Goal: Task Accomplishment & Management: Use online tool/utility

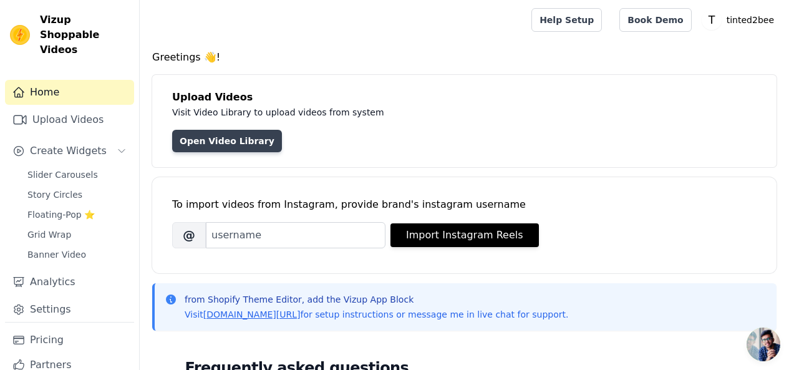
click at [190, 136] on link "Open Video Library" at bounding box center [227, 141] width 110 height 22
click at [215, 139] on link "Open Video Library" at bounding box center [227, 141] width 110 height 22
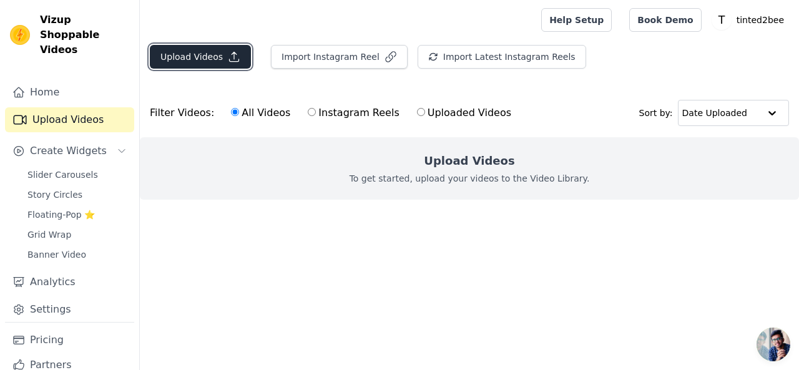
click at [228, 61] on icon "button" at bounding box center [234, 57] width 12 height 12
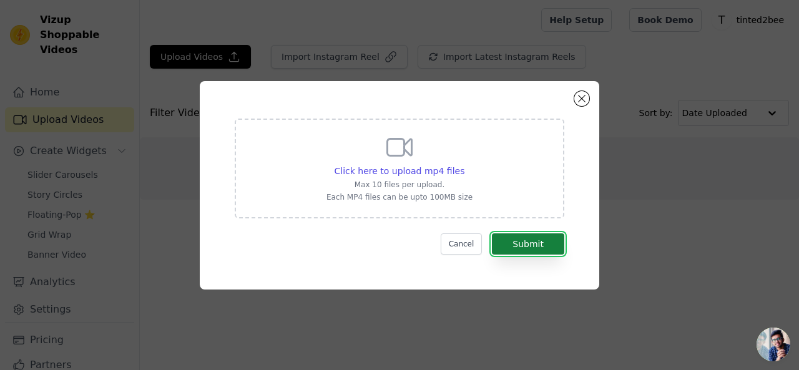
click at [511, 243] on button "Submit" at bounding box center [528, 243] width 72 height 21
click at [397, 160] on icon at bounding box center [399, 147] width 30 height 30
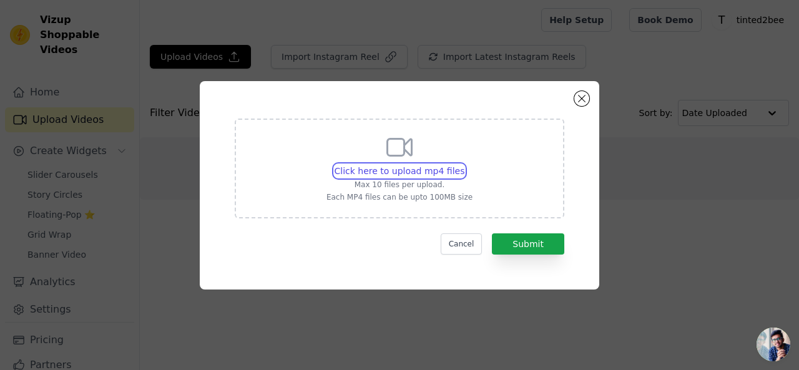
click at [464, 164] on input "Click here to upload mp4 files Max 10 files per upload. Each MP4 files can be u…" at bounding box center [464, 164] width 1 height 1
click at [382, 174] on span "Click here to upload mp4 files" at bounding box center [399, 171] width 130 height 10
click at [464, 165] on input "Click here to upload mp4 files Max 10 files per upload. Each MP4 files can be u…" at bounding box center [464, 164] width 1 height 1
click at [582, 98] on button "Close modal" at bounding box center [581, 98] width 15 height 15
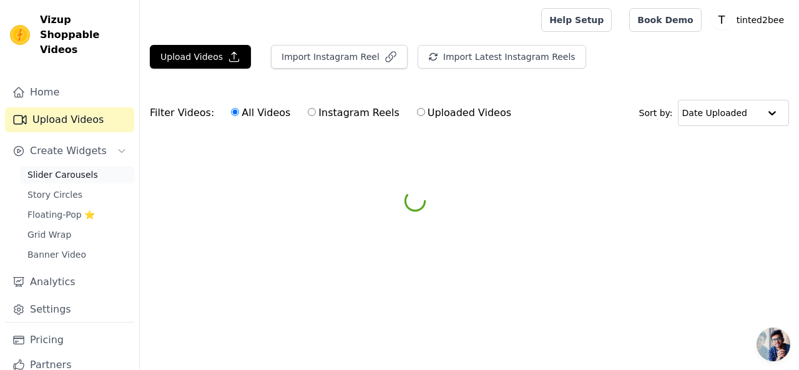
click at [47, 168] on span "Slider Carousels" at bounding box center [62, 174] width 71 height 12
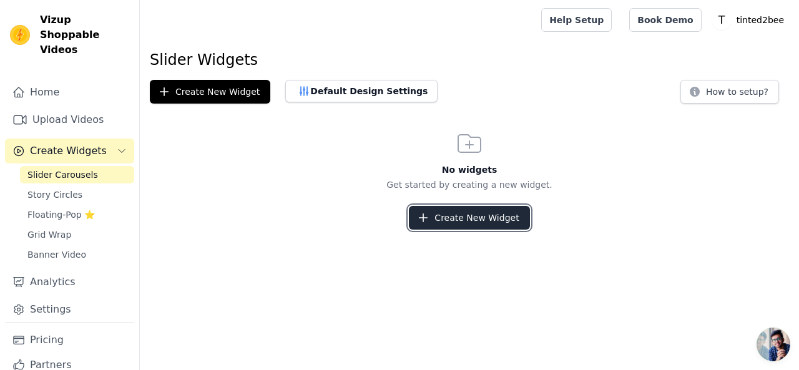
click at [512, 221] on button "Create New Widget" at bounding box center [469, 218] width 120 height 24
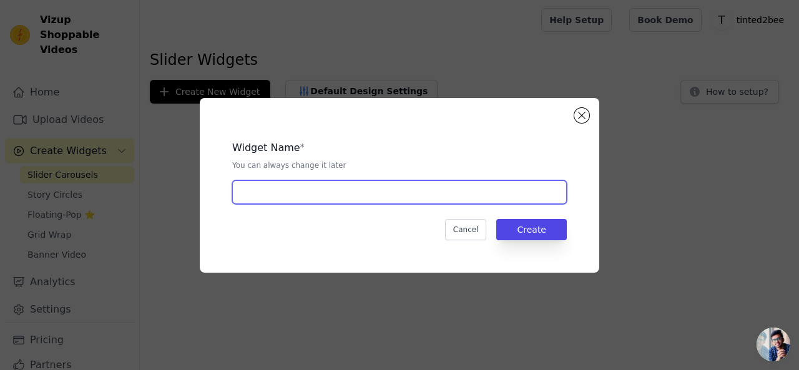
click at [429, 188] on input "text" at bounding box center [399, 192] width 334 height 24
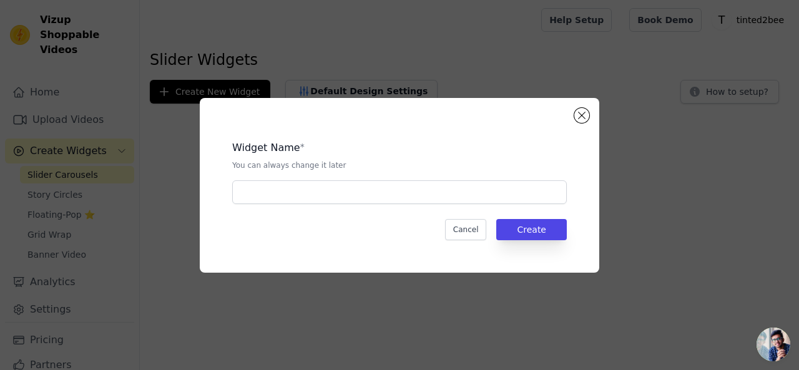
click at [315, 250] on div "Widget Name * You can always change it later Cancel Create" at bounding box center [399, 185] width 359 height 135
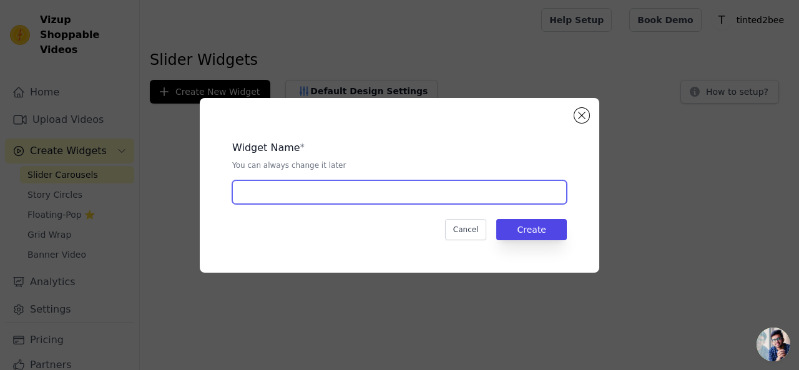
click at [265, 188] on input "text" at bounding box center [399, 192] width 334 height 24
type input "l"
type input "slider"
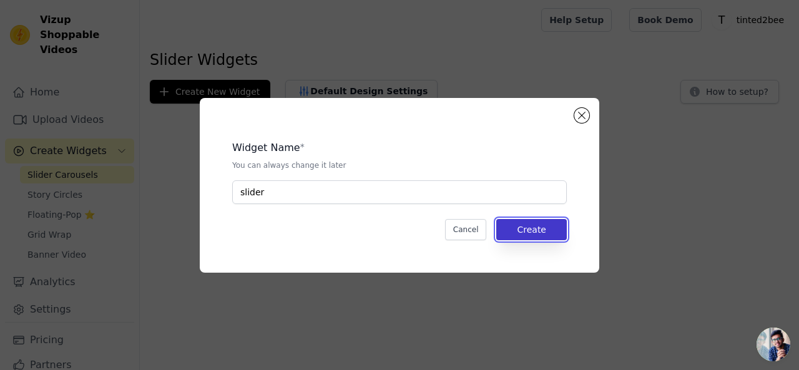
click at [548, 238] on button "Create" at bounding box center [531, 229] width 71 height 21
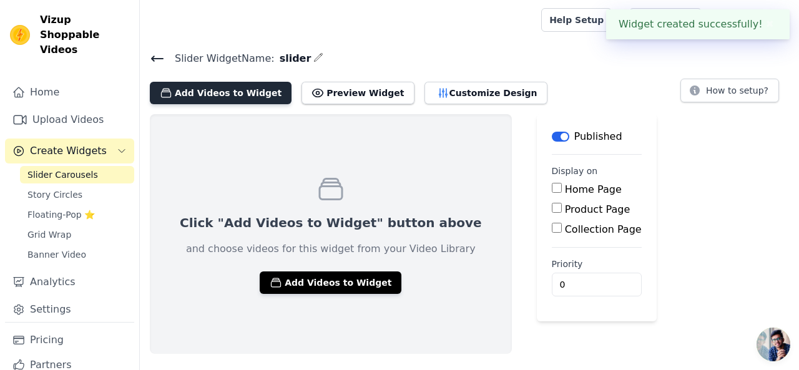
click at [187, 91] on button "Add Videos to Widget" at bounding box center [221, 93] width 142 height 22
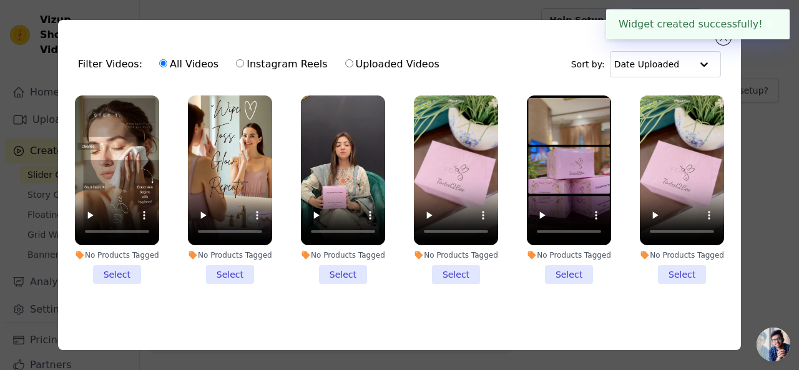
click at [123, 276] on li "No Products Tagged Select" at bounding box center [117, 189] width 84 height 188
click at [0, 0] on input "No Products Tagged Select" at bounding box center [0, 0] width 0 height 0
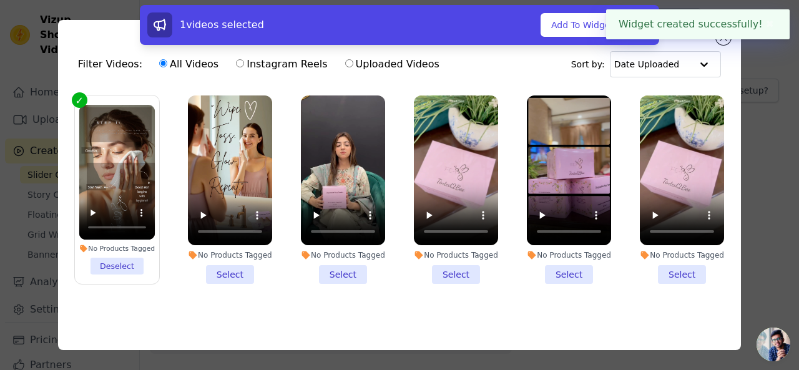
click at [218, 268] on li "No Products Tagged Select" at bounding box center [230, 189] width 84 height 188
click at [0, 0] on input "No Products Tagged Select" at bounding box center [0, 0] width 0 height 0
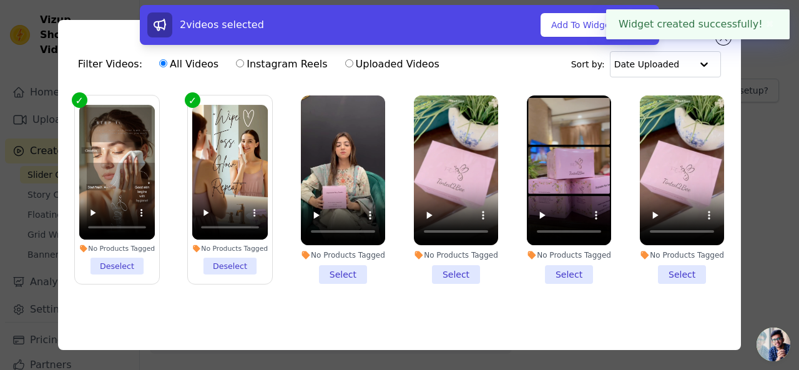
click at [439, 279] on li "No Products Tagged Select" at bounding box center [456, 189] width 84 height 188
click at [0, 0] on input "No Products Tagged Select" at bounding box center [0, 0] width 0 height 0
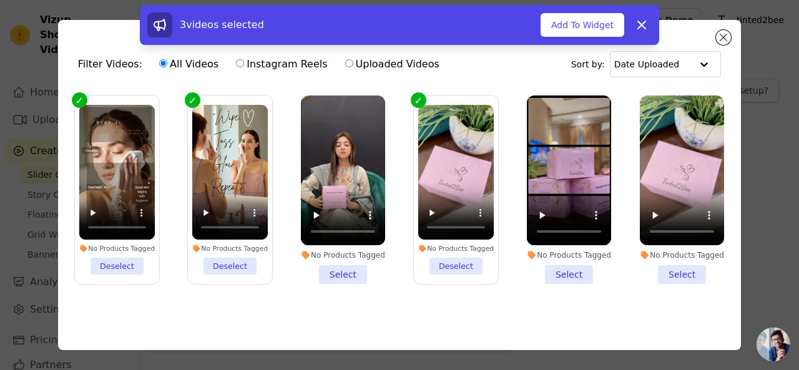
click at [540, 273] on li "No Products Tagged Select" at bounding box center [569, 189] width 84 height 188
click at [0, 0] on input "No Products Tagged Select" at bounding box center [0, 0] width 0 height 0
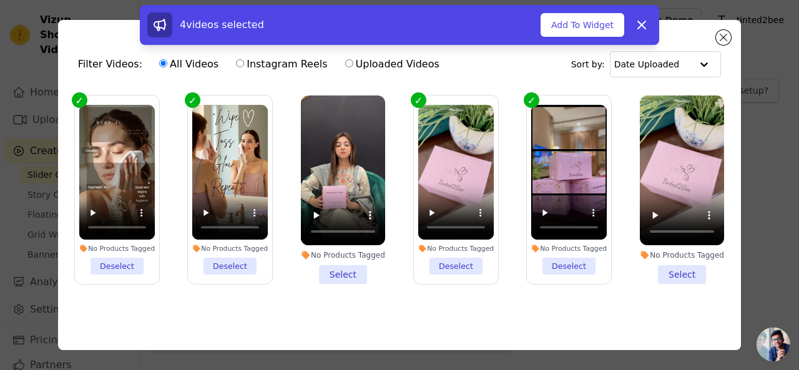
click at [348, 265] on li "No Products Tagged Select" at bounding box center [343, 189] width 84 height 188
click at [0, 0] on input "No Products Tagged Select" at bounding box center [0, 0] width 0 height 0
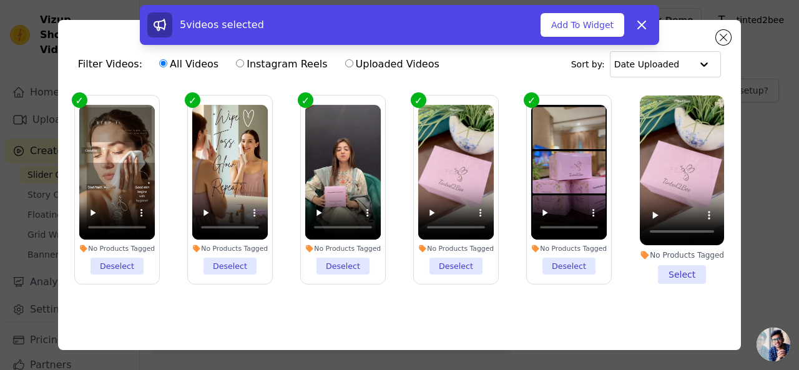
click at [672, 275] on li "No Products Tagged Select" at bounding box center [682, 189] width 84 height 188
click at [0, 0] on input "No Products Tagged Select" at bounding box center [0, 0] width 0 height 0
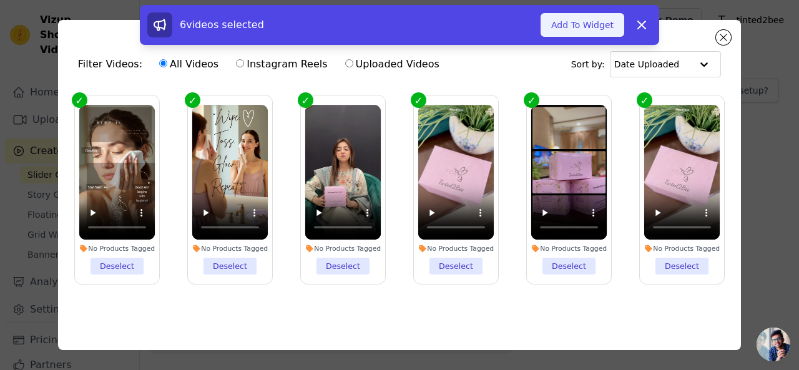
click at [588, 17] on button "Add To Widget" at bounding box center [582, 25] width 84 height 24
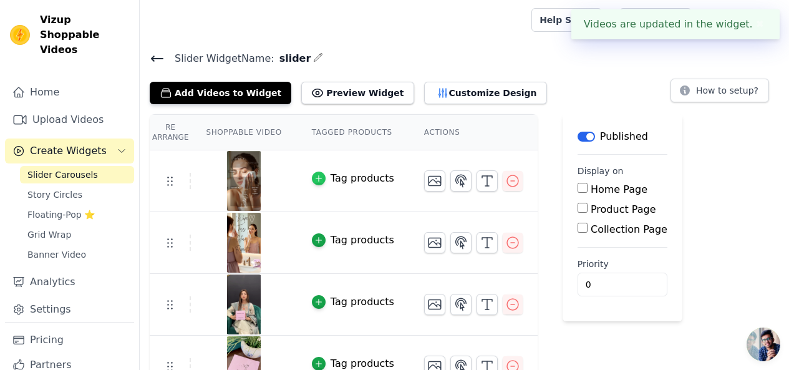
click at [315, 174] on icon "button" at bounding box center [319, 178] width 9 height 9
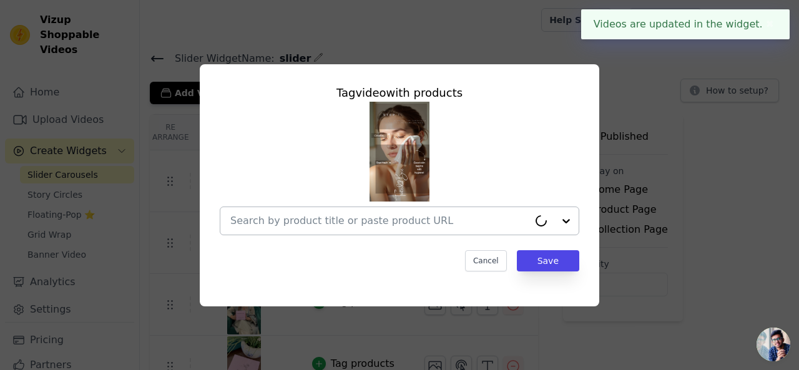
click at [434, 215] on input "text" at bounding box center [379, 220] width 298 height 15
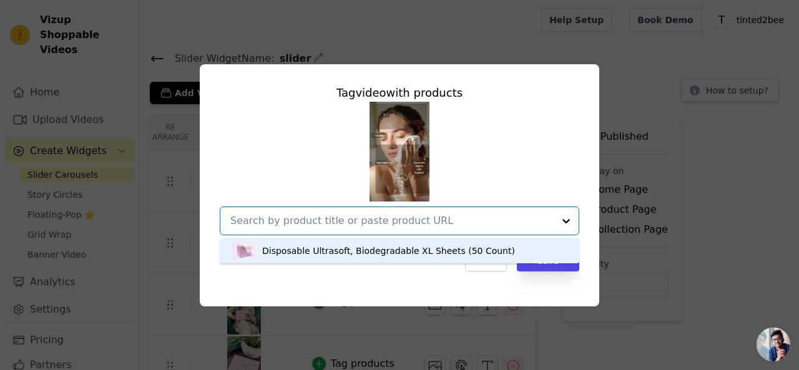
click at [373, 255] on div "Disposable Ultrasoft, Biodegradable XL Sheets (50 Count)" at bounding box center [388, 251] width 253 height 12
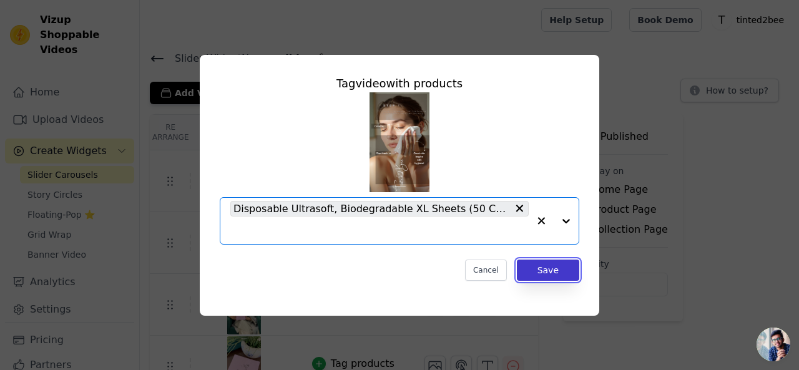
click at [553, 264] on button "Save" at bounding box center [548, 270] width 62 height 21
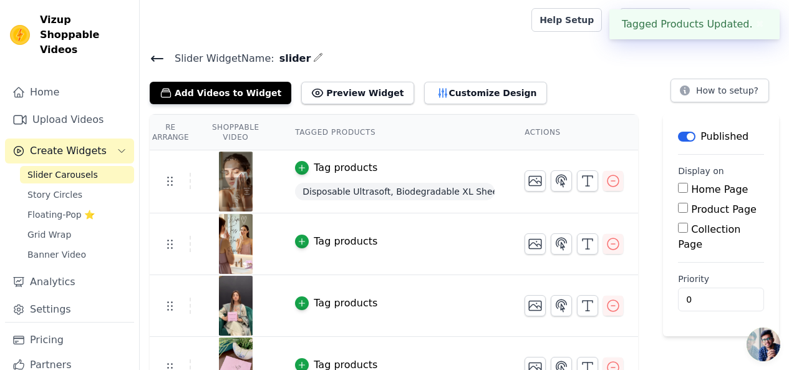
click at [321, 247] on div "Tag products" at bounding box center [346, 241] width 64 height 15
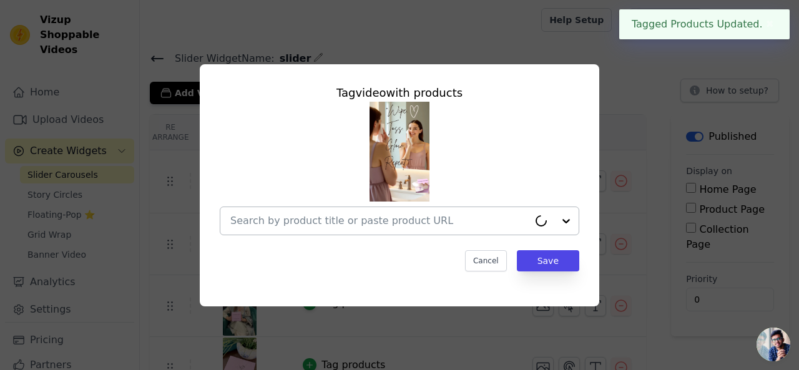
click at [485, 215] on input "text" at bounding box center [379, 220] width 298 height 15
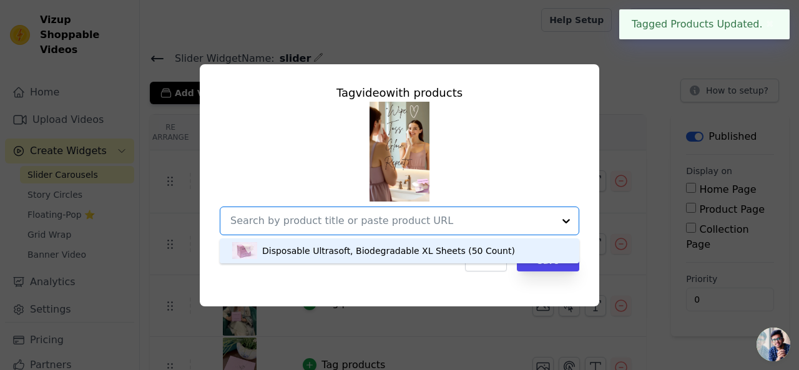
click at [401, 256] on div "Disposable Ultrasoft, Biodegradable XL Sheets (50 Count)" at bounding box center [388, 251] width 253 height 12
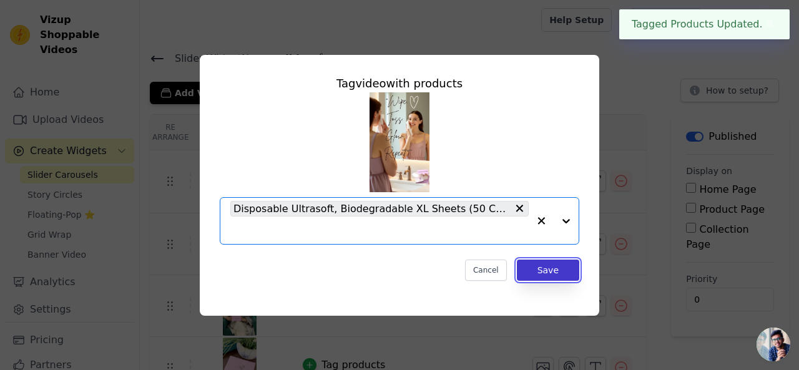
click at [548, 261] on button "Save" at bounding box center [548, 270] width 62 height 21
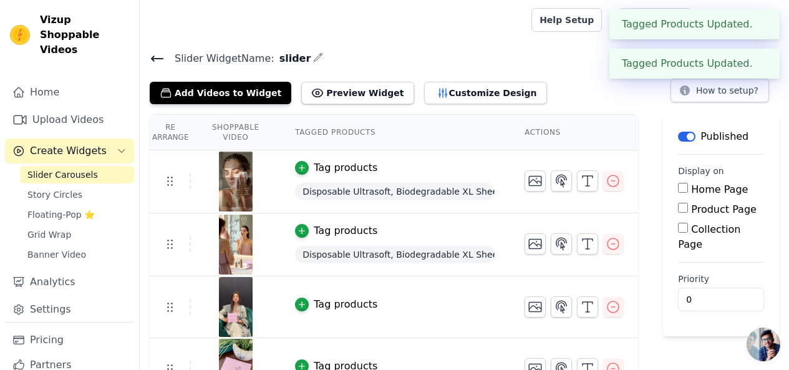
click at [340, 301] on div "Tag products" at bounding box center [346, 304] width 64 height 15
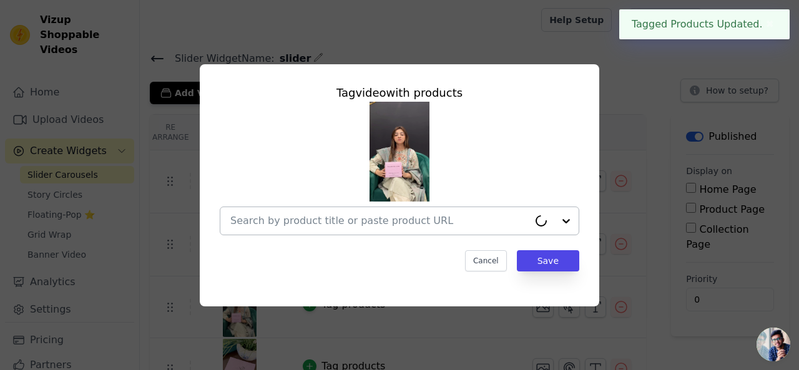
click at [480, 227] on input "text" at bounding box center [379, 220] width 298 height 15
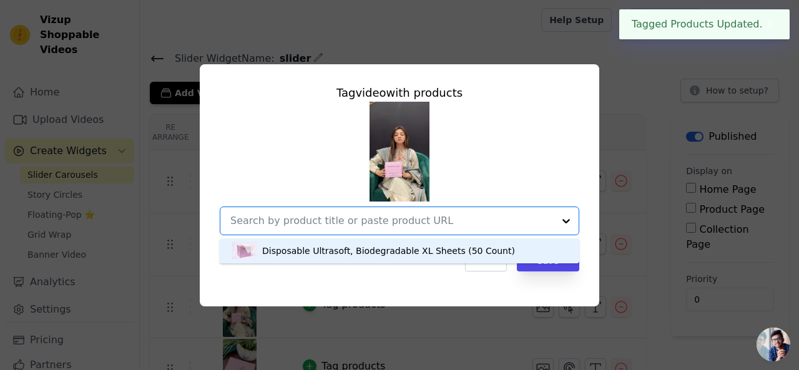
click at [427, 260] on div "Disposable Ultrasoft, Biodegradable XL Sheets (50 Count)" at bounding box center [399, 250] width 334 height 25
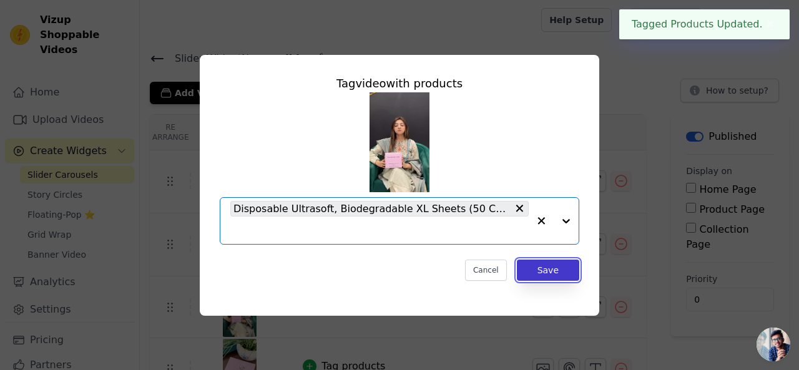
click at [552, 266] on button "Save" at bounding box center [548, 270] width 62 height 21
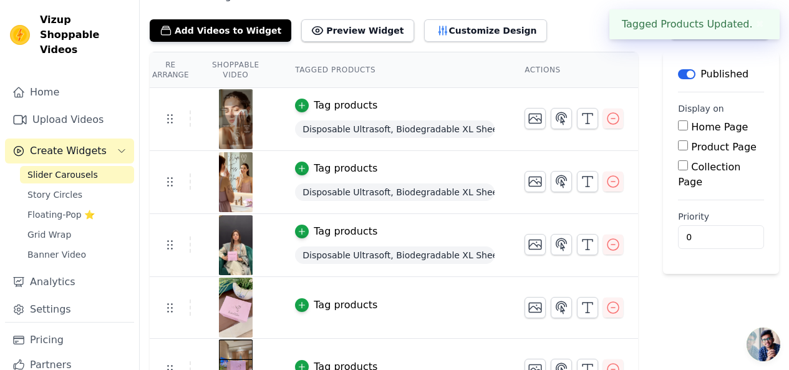
scroll to position [117, 0]
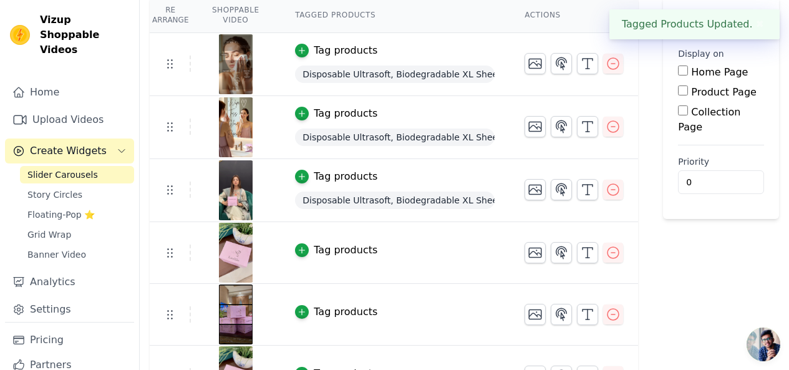
click at [369, 189] on div "Disposable Ultrasoft, Biodegradable XL Sheets (50 Count)" at bounding box center [395, 200] width 200 height 22
click at [381, 269] on td "Tag products" at bounding box center [395, 253] width 230 height 62
click at [309, 244] on div "button" at bounding box center [302, 250] width 14 height 14
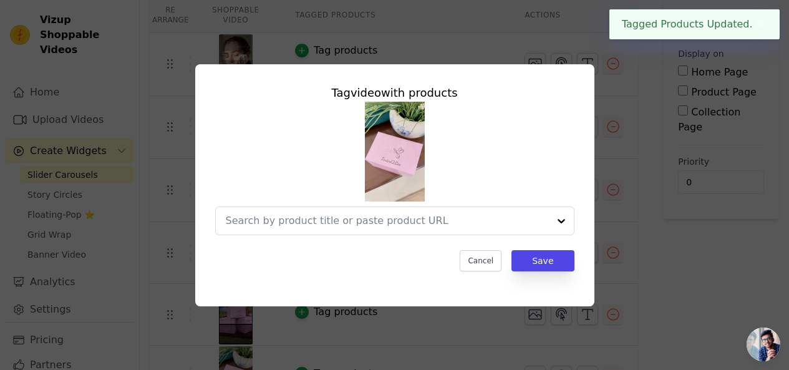
scroll to position [0, 0]
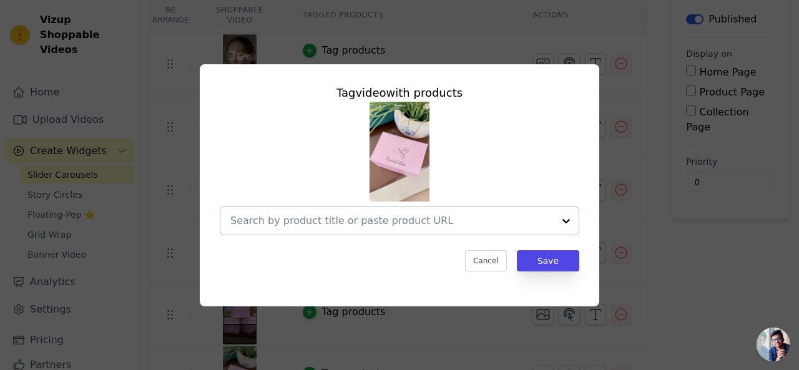
click at [519, 225] on input "text" at bounding box center [391, 220] width 323 height 15
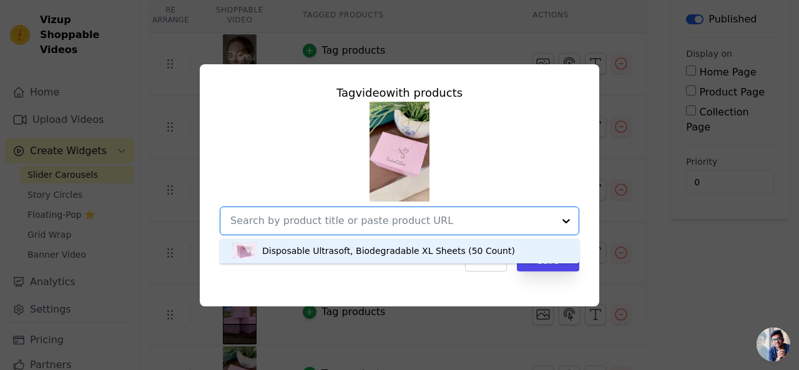
click at [459, 241] on div "Disposable Ultrasoft, Biodegradable XL Sheets (50 Count)" at bounding box center [399, 250] width 334 height 25
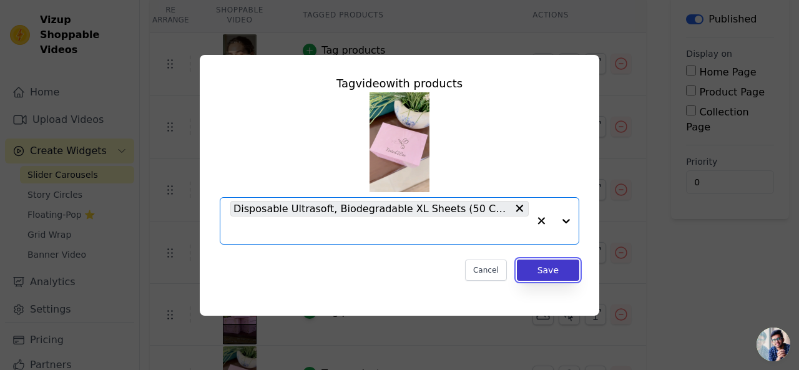
click at [543, 265] on button "Save" at bounding box center [548, 270] width 62 height 21
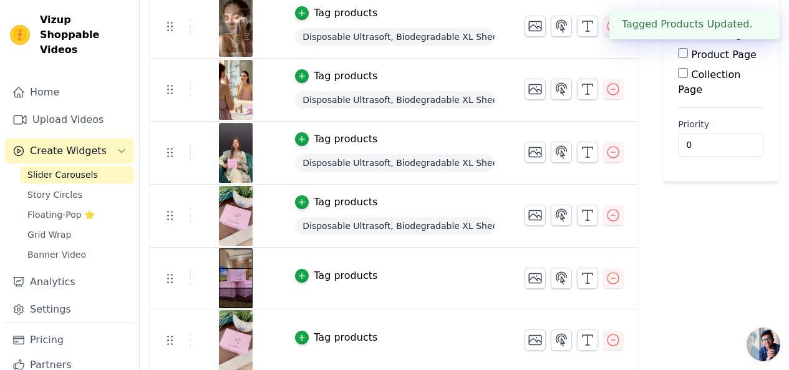
scroll to position [154, 0]
click at [369, 274] on div "Tag products" at bounding box center [346, 276] width 64 height 15
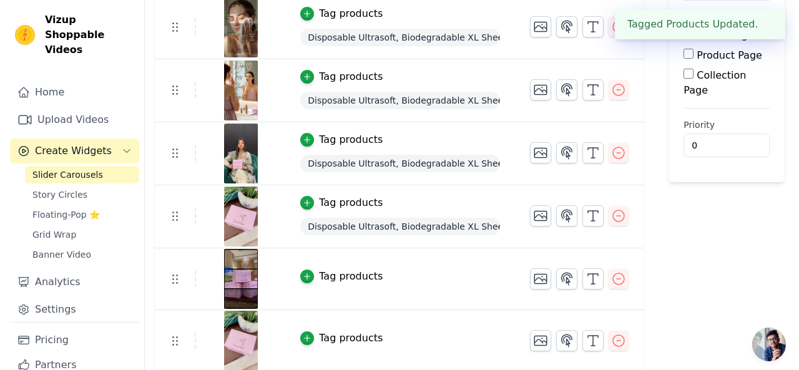
scroll to position [0, 0]
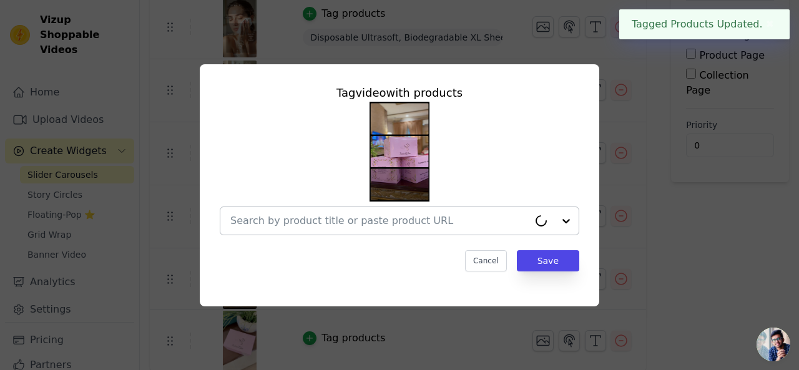
click at [457, 222] on input "text" at bounding box center [379, 220] width 298 height 15
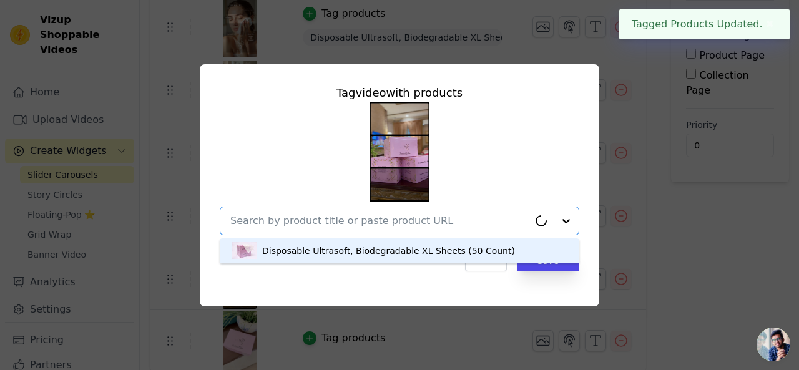
click at [441, 245] on div "Disposable Ultrasoft, Biodegradable XL Sheets (50 Count)" at bounding box center [388, 251] width 253 height 12
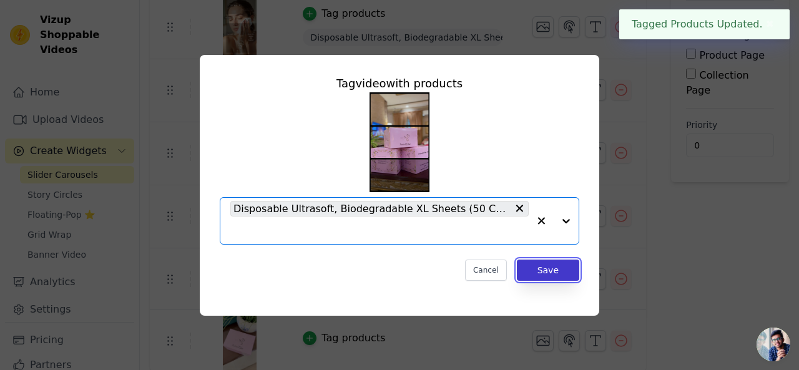
click at [548, 273] on button "Save" at bounding box center [548, 270] width 62 height 21
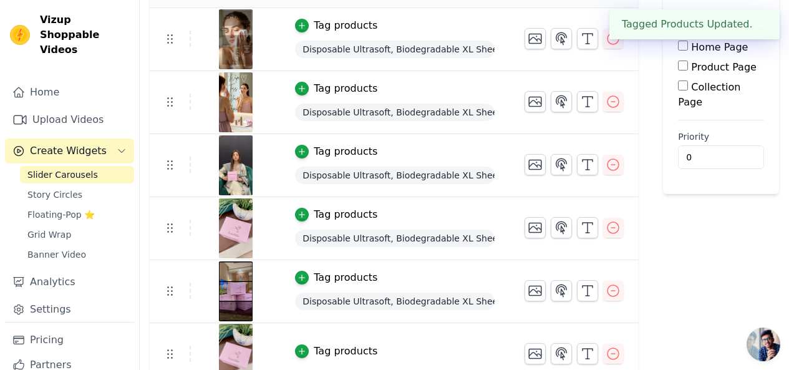
scroll to position [156, 0]
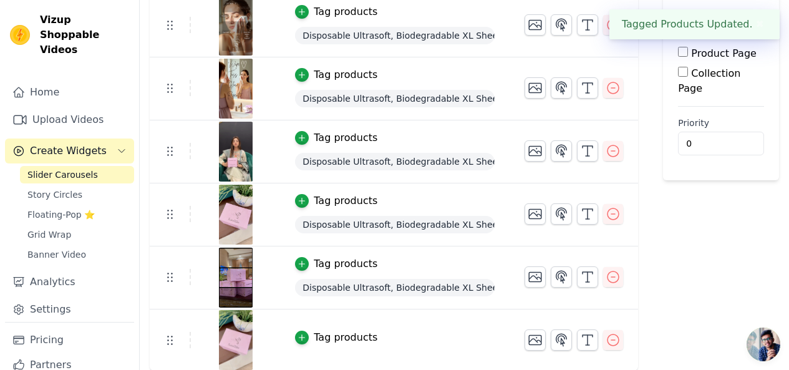
click at [373, 334] on div "Tag products" at bounding box center [346, 337] width 64 height 15
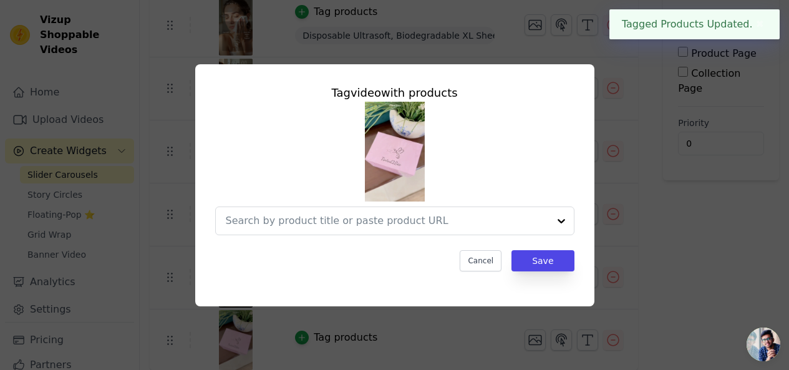
scroll to position [0, 0]
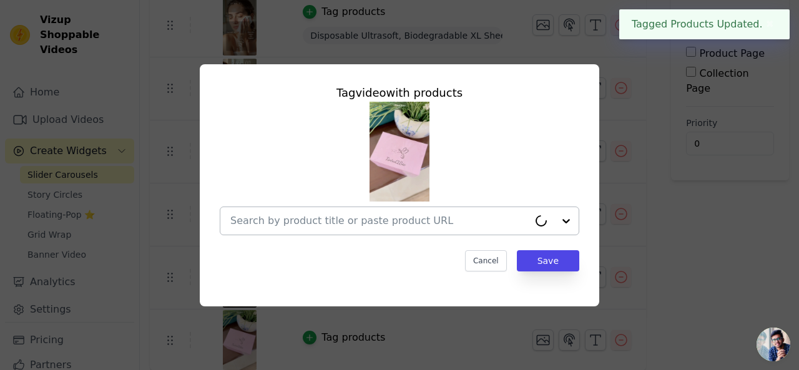
click at [461, 228] on input "text" at bounding box center [379, 220] width 298 height 15
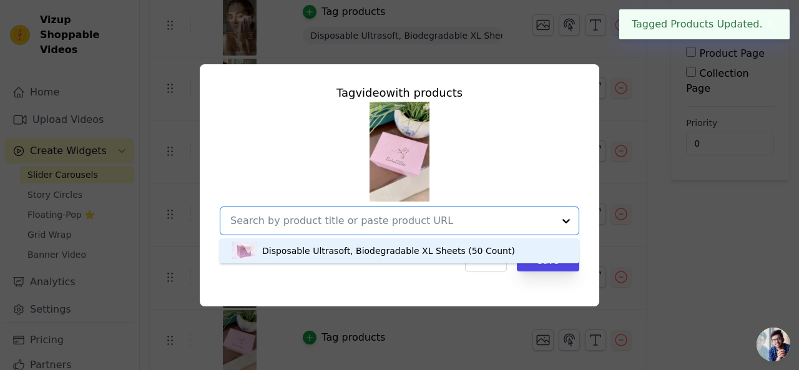
click at [419, 250] on div "Disposable Ultrasoft, Biodegradable XL Sheets (50 Count)" at bounding box center [388, 251] width 253 height 12
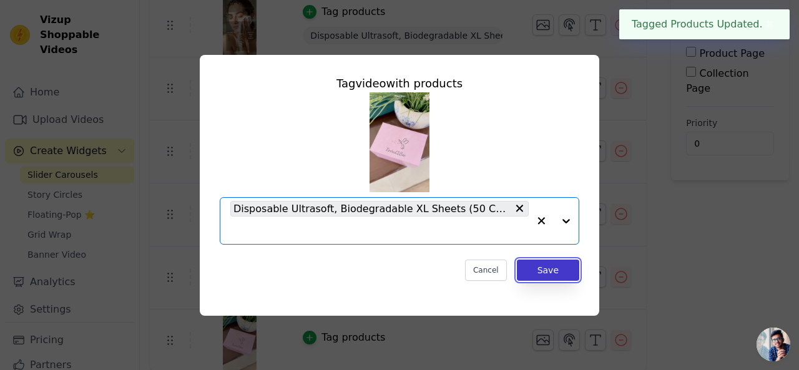
click at [553, 261] on button "Save" at bounding box center [548, 270] width 62 height 21
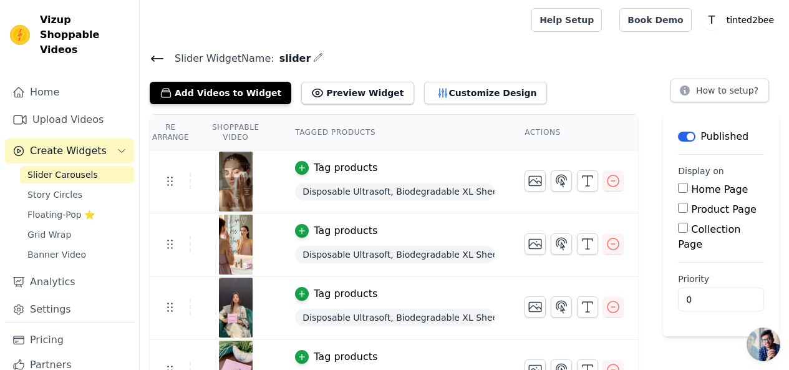
click at [160, 52] on icon at bounding box center [157, 58] width 15 height 15
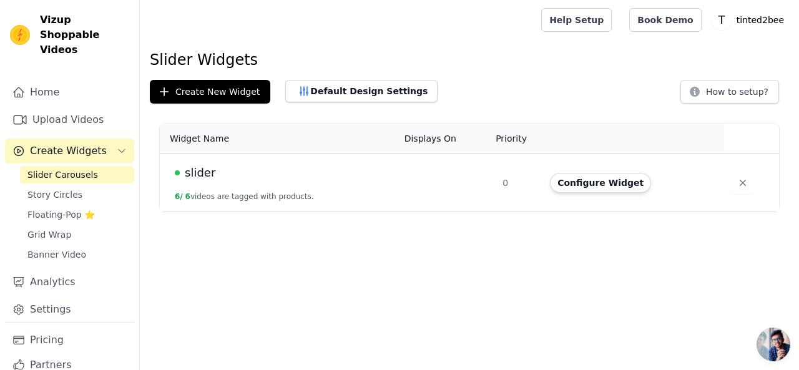
click at [210, 179] on span "slider" at bounding box center [200, 172] width 31 height 17
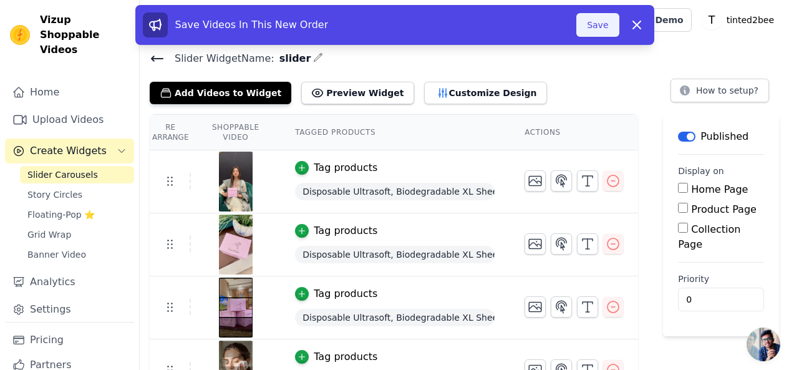
click at [612, 20] on button "Save" at bounding box center [598, 25] width 42 height 24
click at [599, 33] on div "Save Videos In This New Order Save Dismiss" at bounding box center [394, 25] width 519 height 40
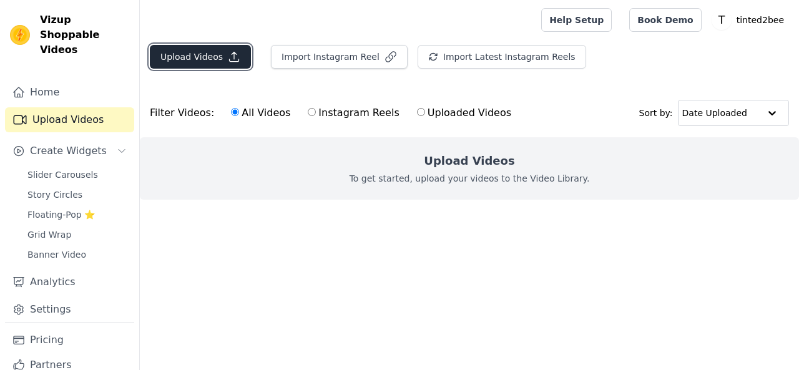
click at [224, 48] on button "Upload Videos" at bounding box center [200, 57] width 101 height 24
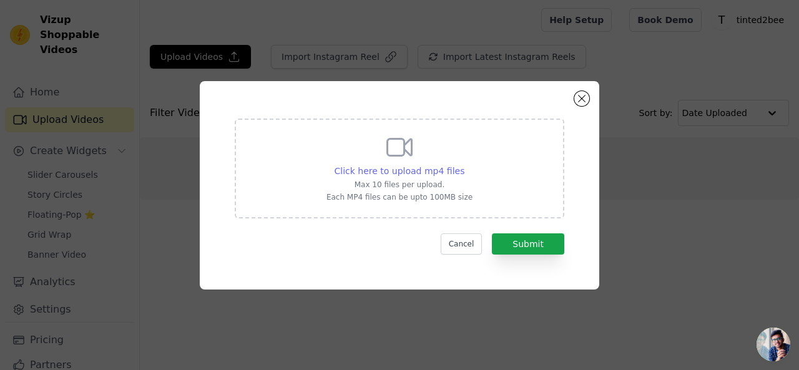
click at [372, 173] on span "Click here to upload mp4 files" at bounding box center [399, 171] width 130 height 10
click at [464, 165] on input "Click here to upload mp4 files Max 10 files per upload. Each MP4 files can be u…" at bounding box center [464, 164] width 1 height 1
type input "C:\fakepath\WhatsApp Video 2025-08-19 at 4.25.19 AM.mp4"
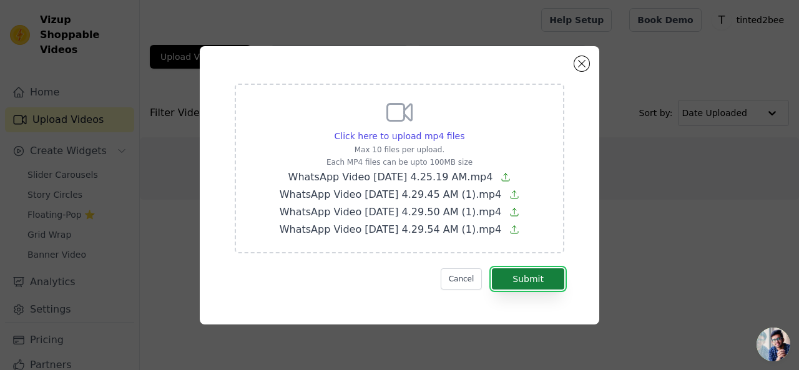
click at [544, 278] on button "Submit" at bounding box center [528, 278] width 72 height 21
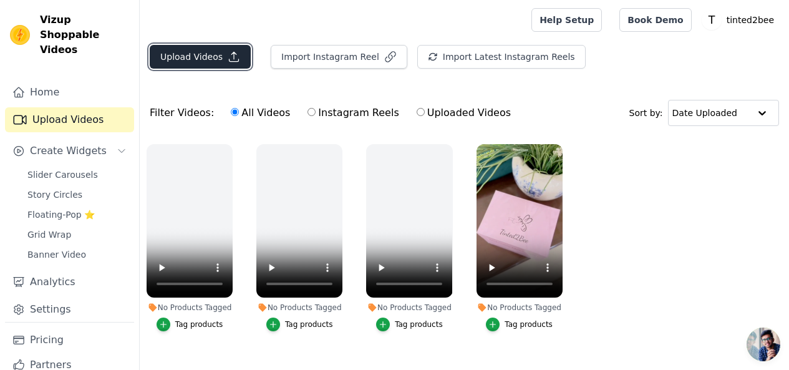
click at [203, 55] on button "Upload Videos" at bounding box center [200, 57] width 101 height 24
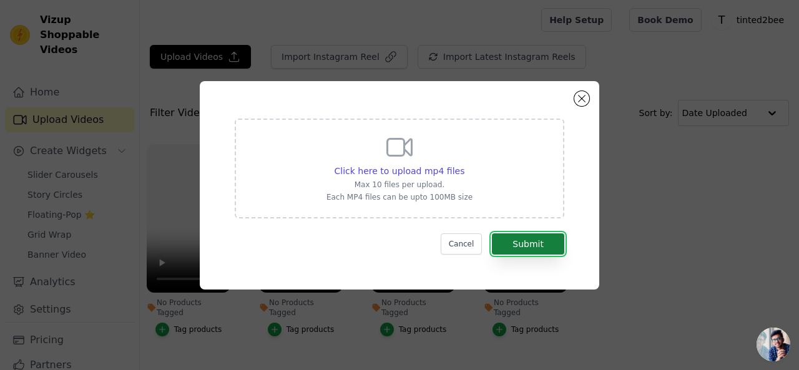
click at [526, 246] on button "Submit" at bounding box center [528, 243] width 72 height 21
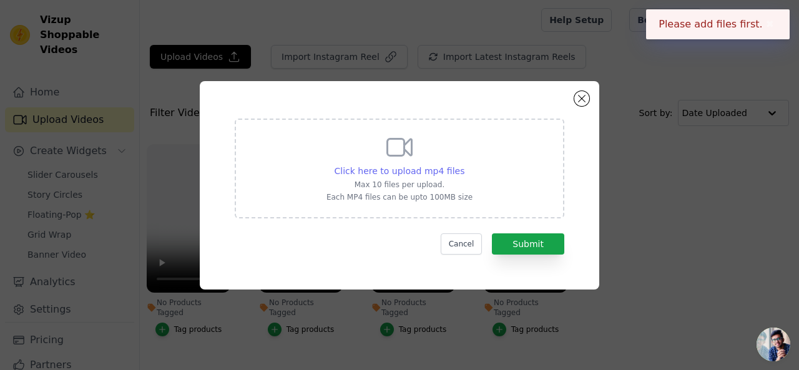
click at [409, 168] on span "Click here to upload mp4 files" at bounding box center [399, 171] width 130 height 10
click at [464, 165] on input "Click here to upload mp4 files Max 10 files per upload. Each MP4 files can be u…" at bounding box center [464, 164] width 1 height 1
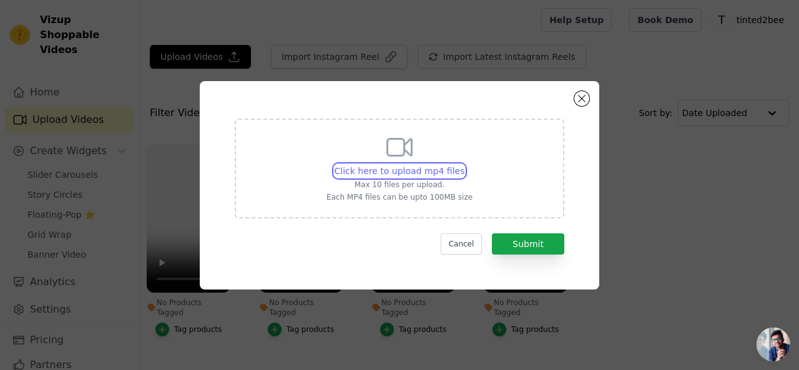
type input "C:\fakepath\WhatsApp Video 2025-08-19 at 4.29.45 AM (1).mp4"
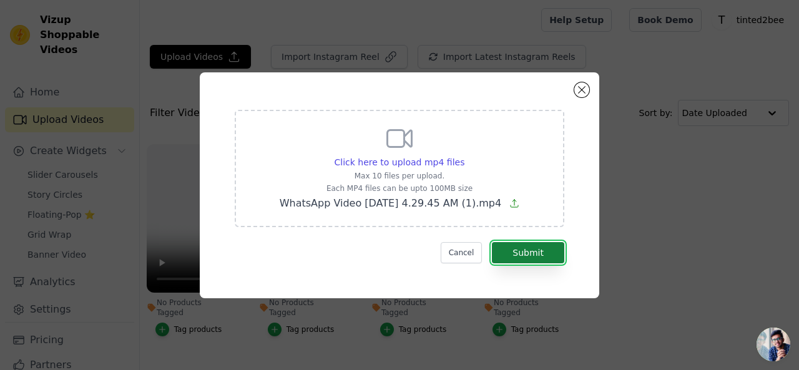
click at [549, 253] on button "Submit" at bounding box center [528, 252] width 72 height 21
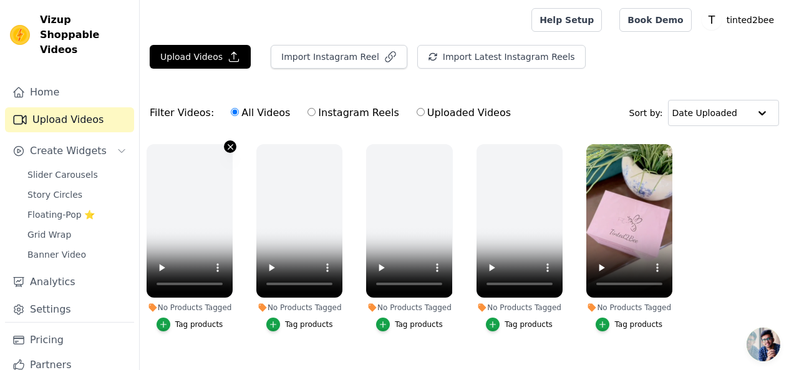
click at [228, 148] on icon "button" at bounding box center [230, 146] width 5 height 5
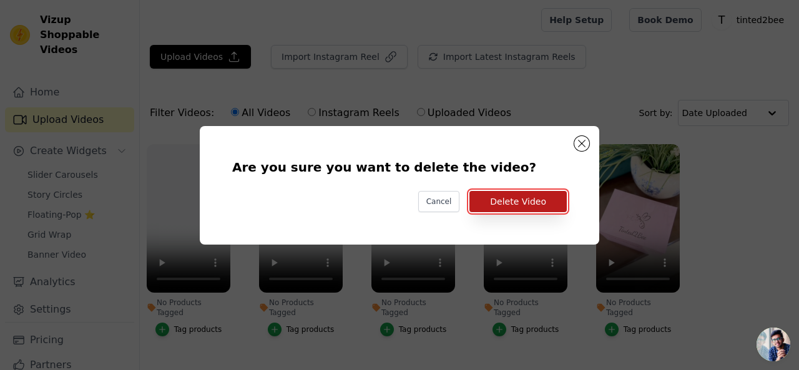
click at [517, 202] on button "Delete Video" at bounding box center [517, 201] width 97 height 21
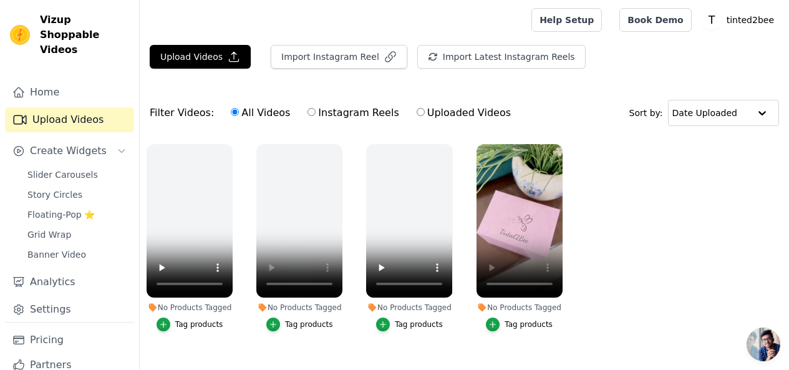
click at [581, 188] on ul "No Products Tagged Tag products No Products Tagged Tag products No Products Tag…" at bounding box center [465, 250] width 650 height 226
click at [186, 45] on button "Upload Videos" at bounding box center [200, 57] width 101 height 24
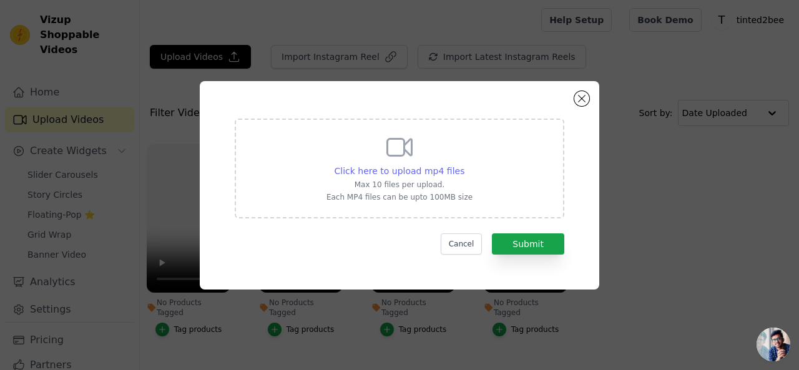
click at [354, 166] on span "Click here to upload mp4 files" at bounding box center [399, 171] width 130 height 10
click at [464, 165] on input "Click here to upload mp4 files Max 10 files per upload. Each MP4 files can be u…" at bounding box center [464, 164] width 1 height 1
type input "C:\fakepath\WhatsApp Video 2025-08-19 at 4.29.54 AM.mp4"
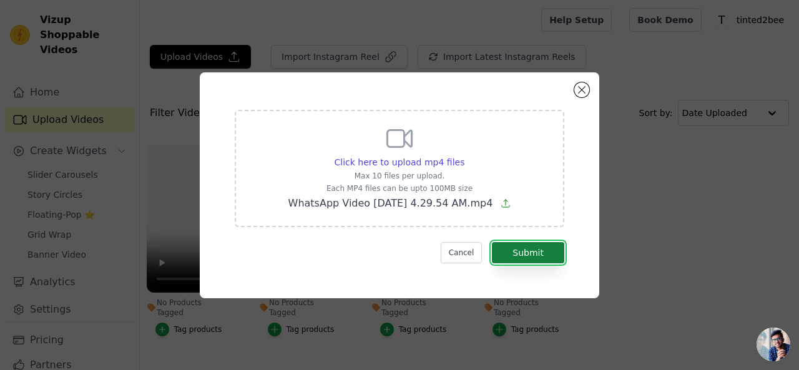
click at [520, 256] on button "Submit" at bounding box center [528, 252] width 72 height 21
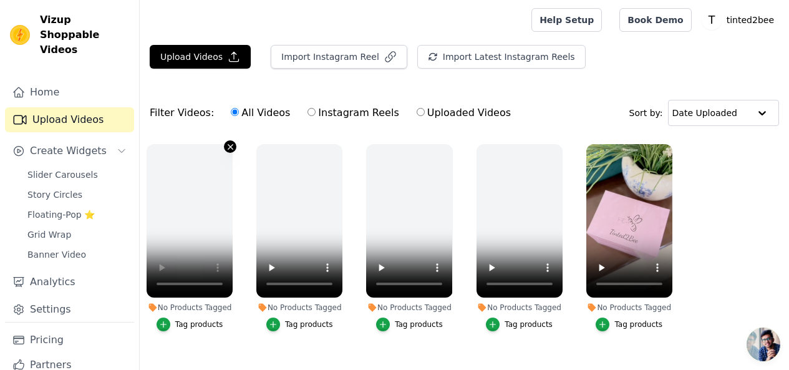
click at [226, 144] on icon "button" at bounding box center [230, 146] width 9 height 9
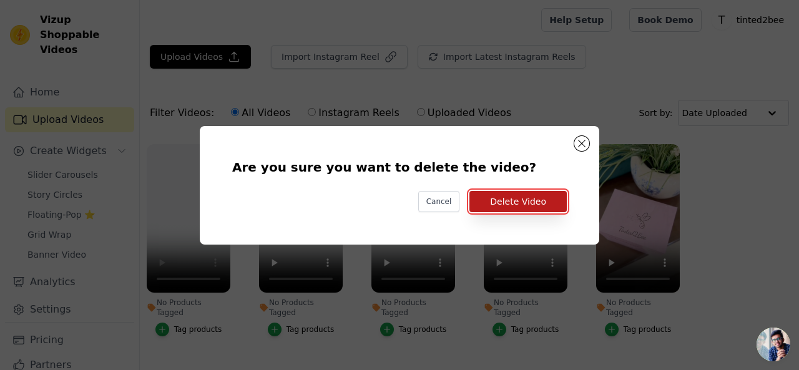
click at [510, 198] on button "Delete Video" at bounding box center [517, 201] width 97 height 21
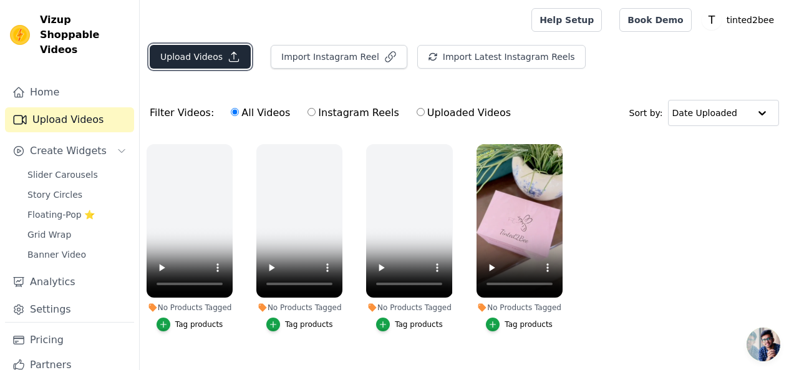
click at [218, 57] on button "Upload Videos" at bounding box center [200, 57] width 101 height 24
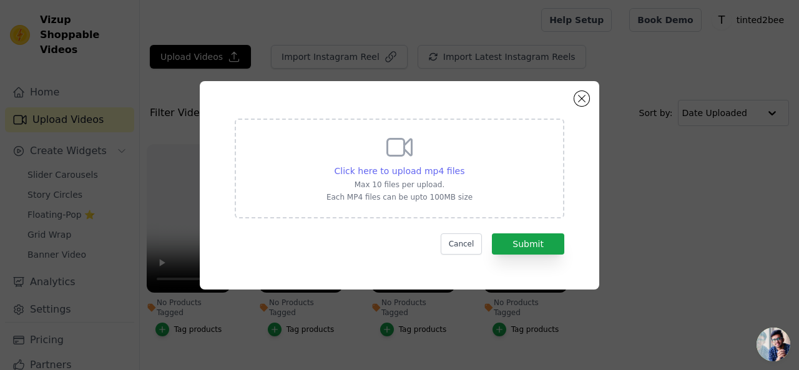
click at [361, 168] on span "Click here to upload mp4 files" at bounding box center [399, 171] width 130 height 10
click at [464, 165] on input "Click here to upload mp4 files Max 10 files per upload. Each MP4 files can be u…" at bounding box center [464, 164] width 1 height 1
type input "C:\fakepath\WhatsApp Video [DATE] 4.23.31 AM.mp4"
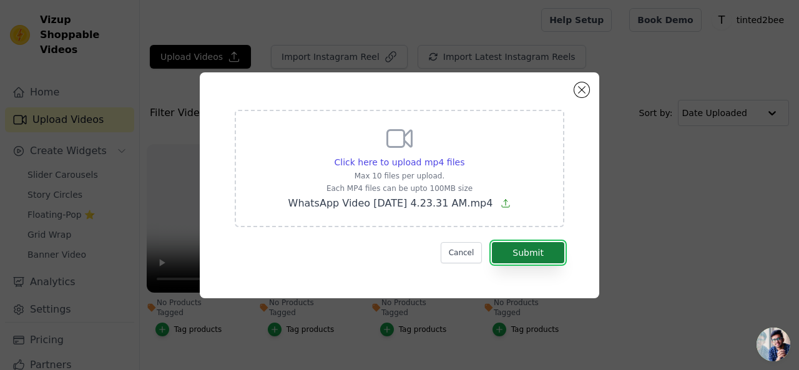
click at [541, 260] on button "Submit" at bounding box center [528, 252] width 72 height 21
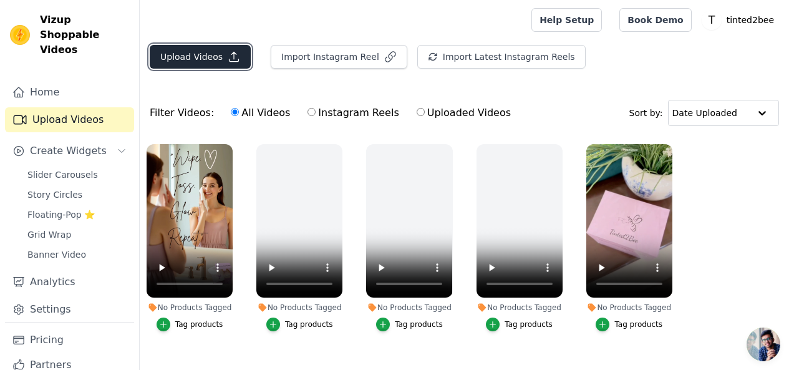
click at [238, 59] on button "Upload Videos" at bounding box center [200, 57] width 101 height 24
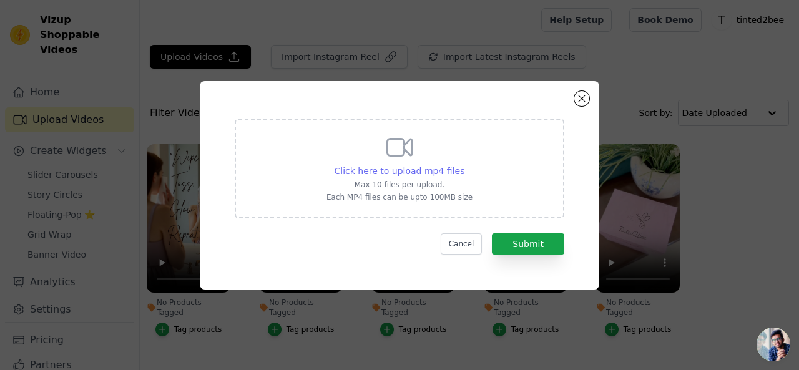
click at [360, 168] on span "Click here to upload mp4 files" at bounding box center [399, 171] width 130 height 10
click at [464, 165] on input "Click here to upload mp4 files Max 10 files per upload. Each MP4 files can be u…" at bounding box center [464, 164] width 1 height 1
type input "C:\fakepath\WhatsApp Video 2025-08-19 at 4.23.26 AM.mp4"
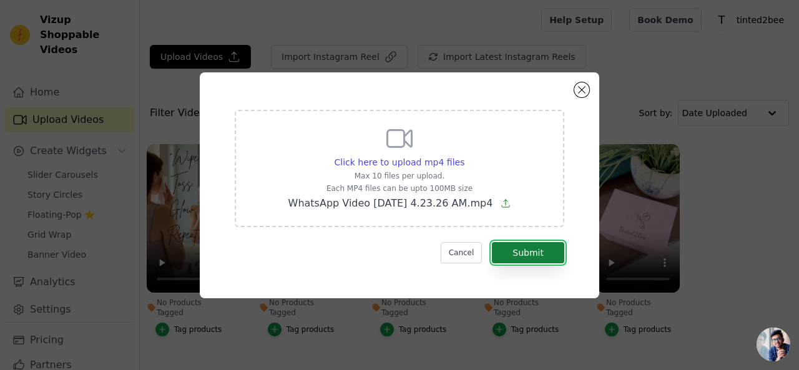
click at [503, 251] on button "Submit" at bounding box center [528, 252] width 72 height 21
